Goal: Information Seeking & Learning: Find specific fact

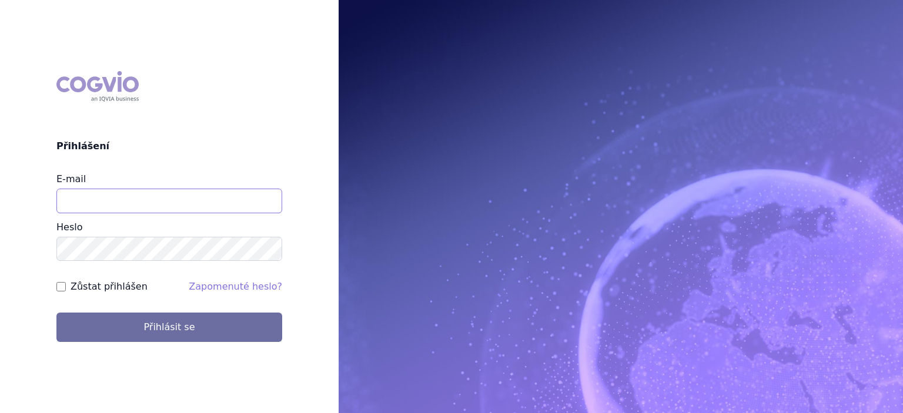
click at [180, 203] on input "E-mail" at bounding box center [169, 201] width 226 height 25
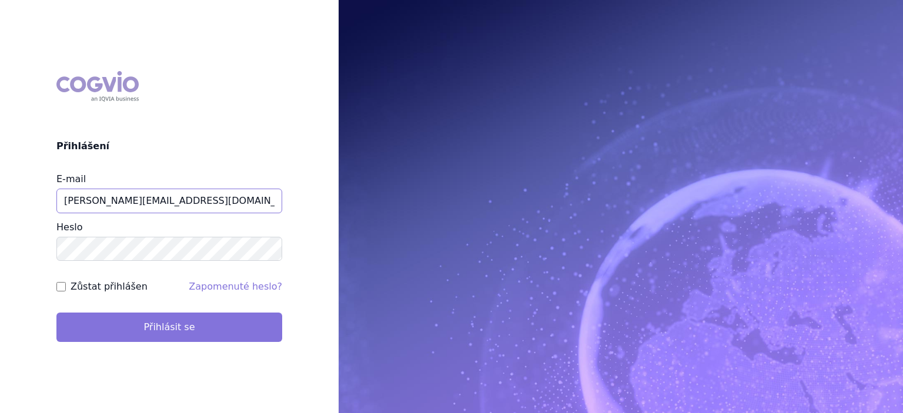
type input "jiri.sterba2@vzp.cz"
click at [166, 329] on button "Přihlásit se" at bounding box center [169, 327] width 226 height 29
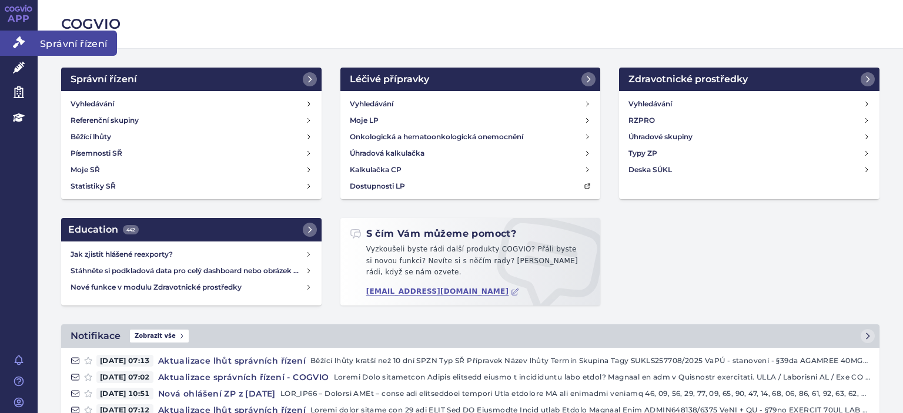
click at [20, 44] on icon at bounding box center [19, 42] width 12 height 12
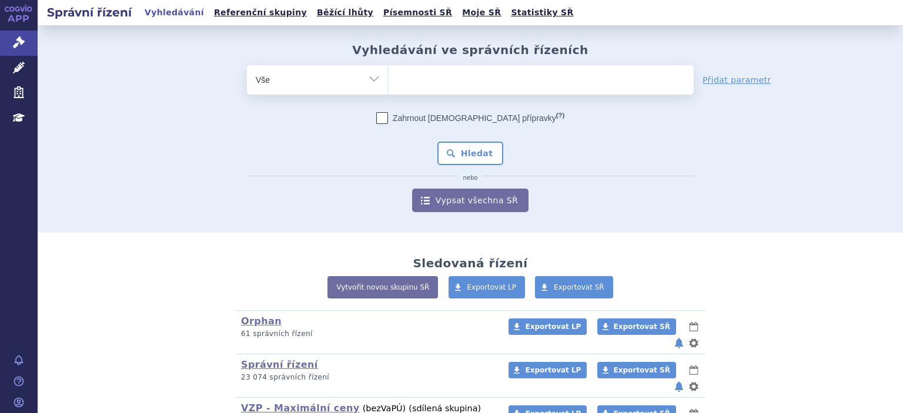
click at [513, 84] on ul at bounding box center [540, 77] width 305 height 25
click at [388, 84] on select at bounding box center [388, 79] width 1 height 29
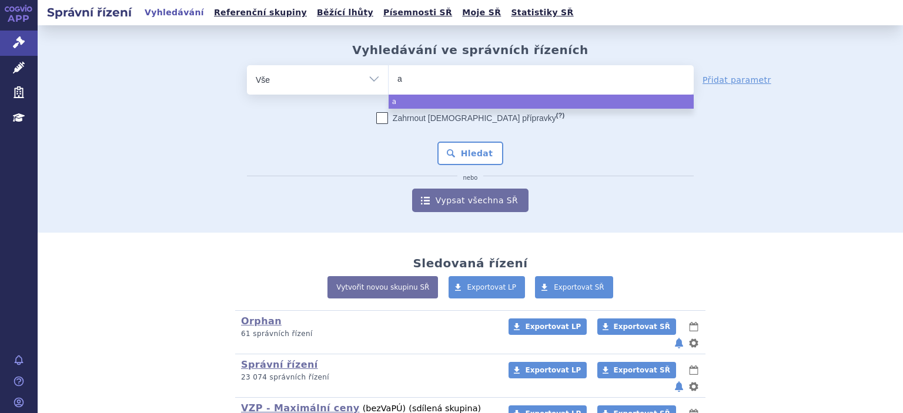
type input "ak"
type input "akan"
type input "akant"
type input "akanti"
type input "akantior"
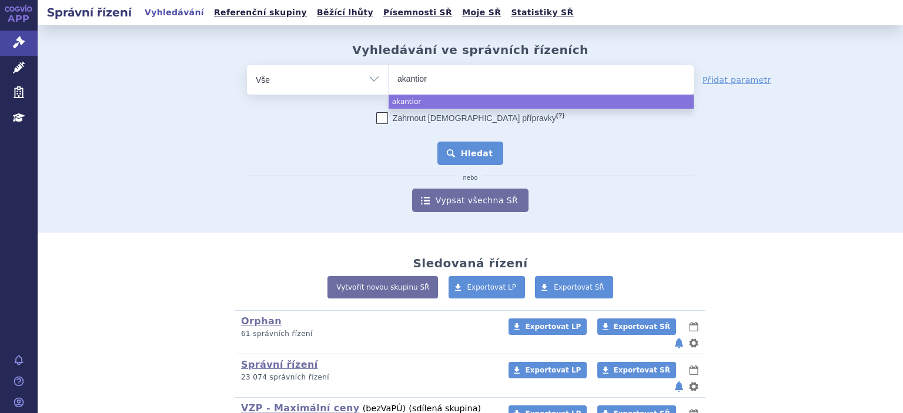
select select "akantior"
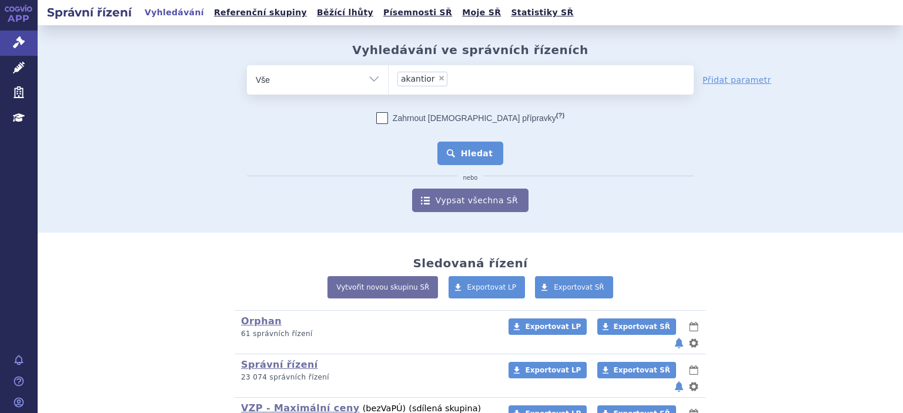
click at [475, 155] on button "Hledat" at bounding box center [470, 154] width 66 height 24
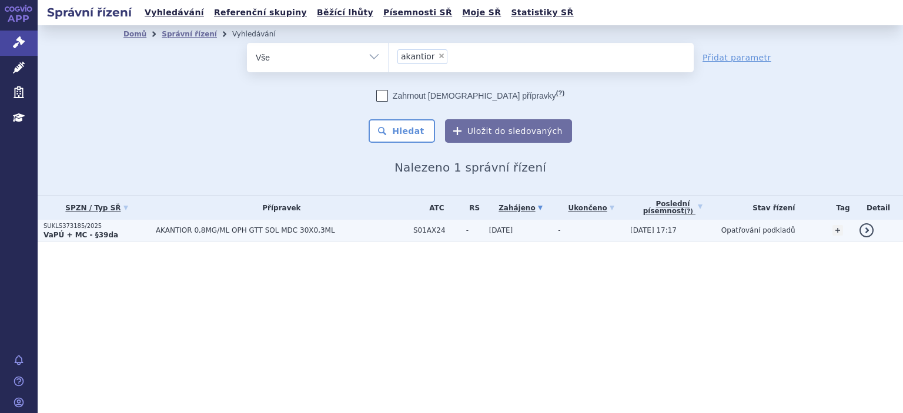
click at [250, 232] on span "AKANTIOR 0,8MG/ML OPH GTT SOL MDC 30X0,3ML" at bounding box center [282, 230] width 252 height 8
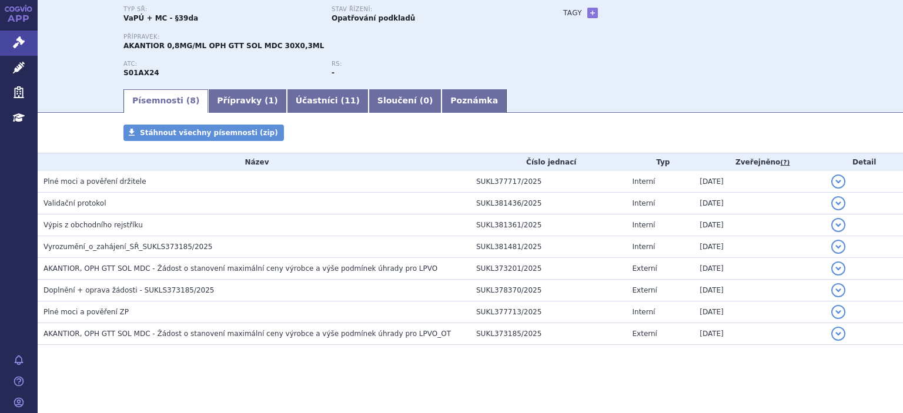
scroll to position [15, 0]
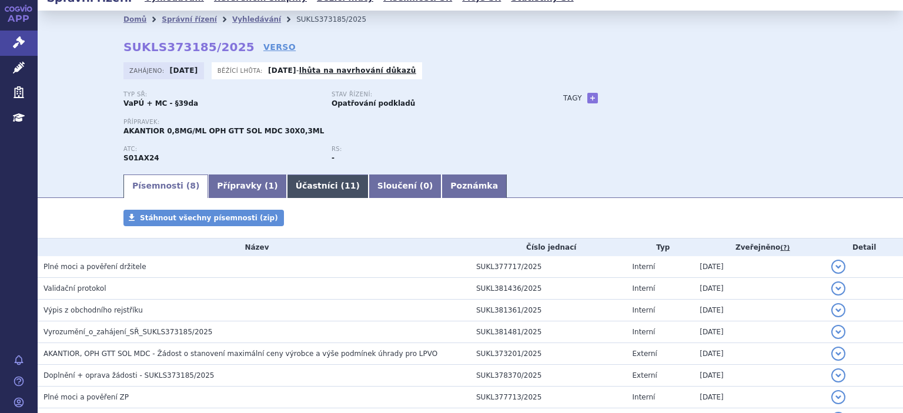
click at [295, 190] on link "Účastníci ( 11 )" at bounding box center [328, 187] width 82 height 24
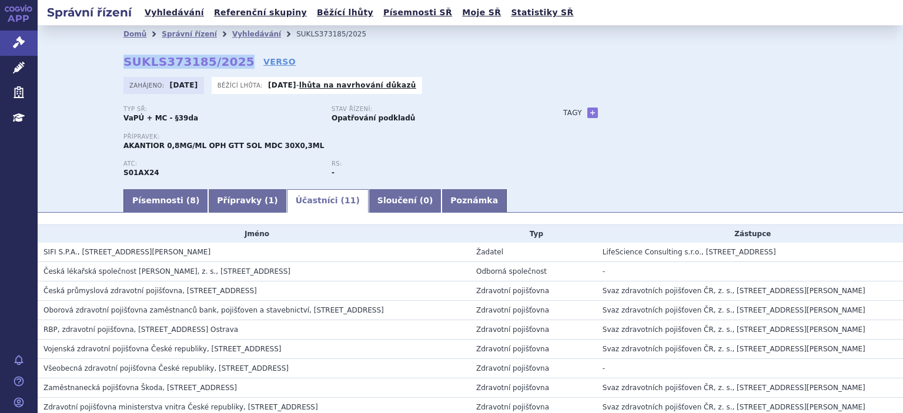
drag, startPoint x: 125, startPoint y: 65, endPoint x: 246, endPoint y: 68, distance: 121.1
click at [246, 68] on div "Domů Správní řízení Vyhledávání SUKLS373185/2025 SUKLS373185/2025 VERSO [GEOGRA…" at bounding box center [470, 115] width 740 height 145
copy strong "SUKLS373185/2025"
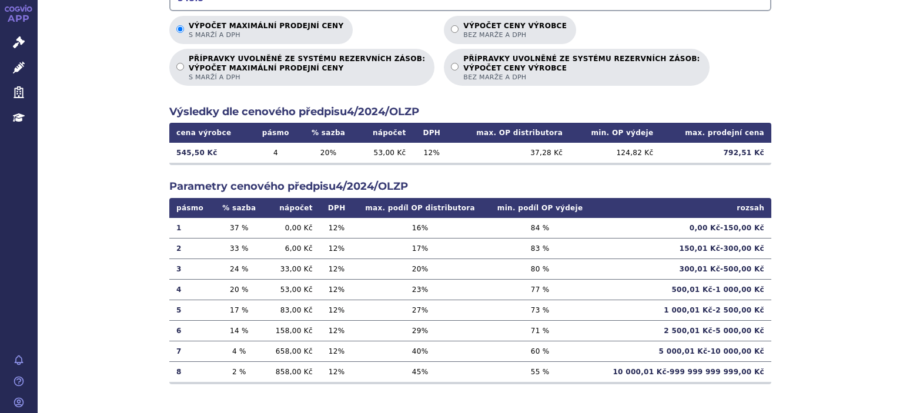
scroll to position [298, 0]
